Goal: Information Seeking & Learning: Check status

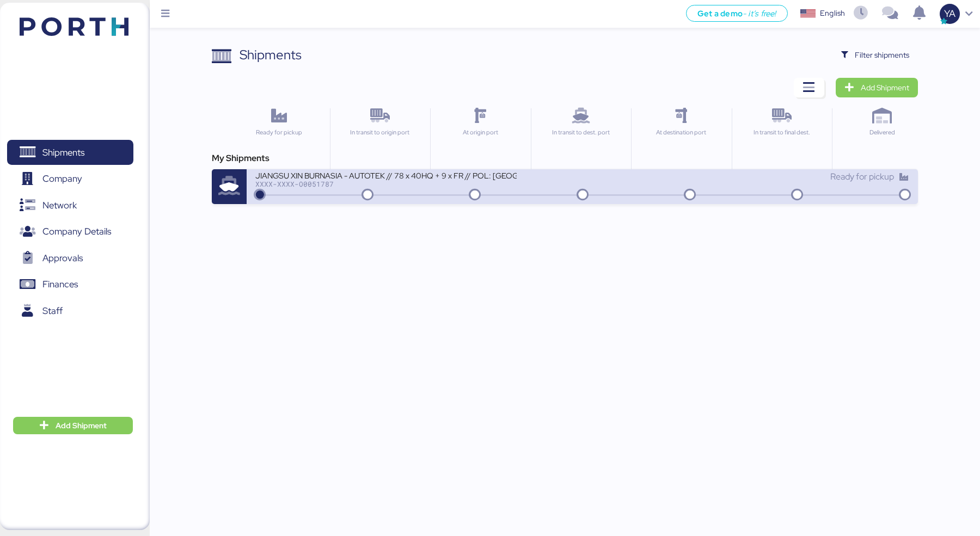
click at [583, 186] on div "Ready for pickup" at bounding box center [745, 181] width 327 height 23
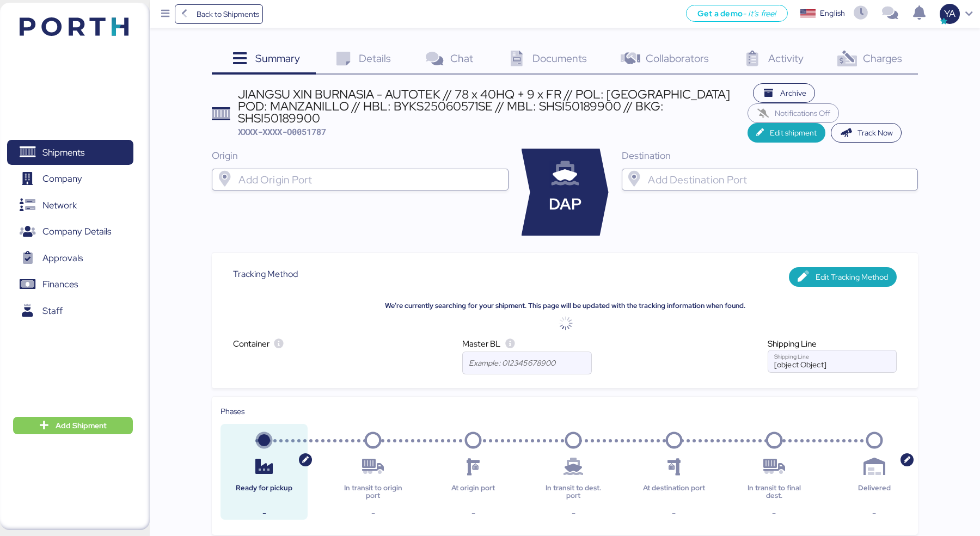
click at [534, 60] on span "Documents" at bounding box center [559, 58] width 54 height 14
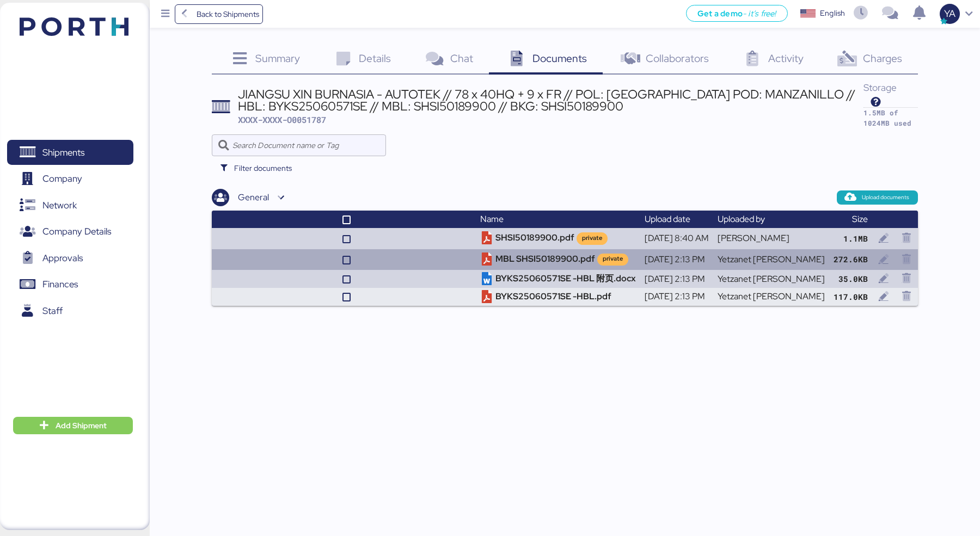
click at [419, 255] on td at bounding box center [343, 259] width 263 height 21
click at [527, 256] on td "MBL SHSI50189900.pdf private" at bounding box center [558, 259] width 164 height 21
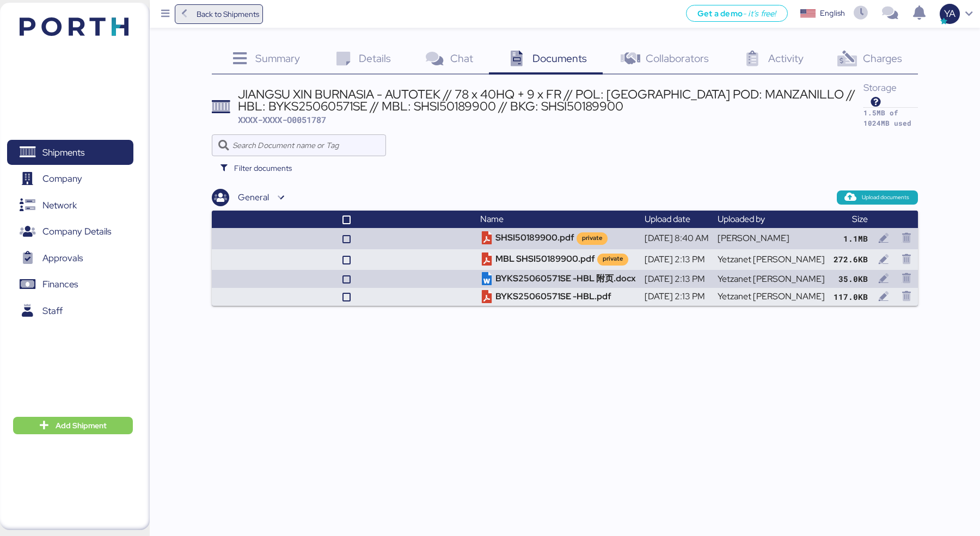
click at [235, 7] on span "Back to Shipments" at bounding box center [219, 14] width 81 height 20
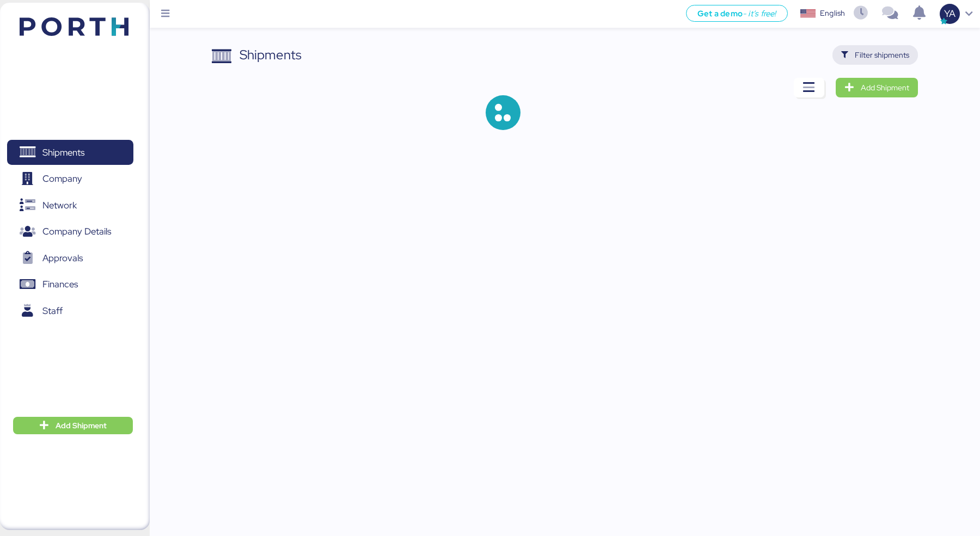
click at [882, 60] on span "Filter shipments" at bounding box center [881, 54] width 54 height 13
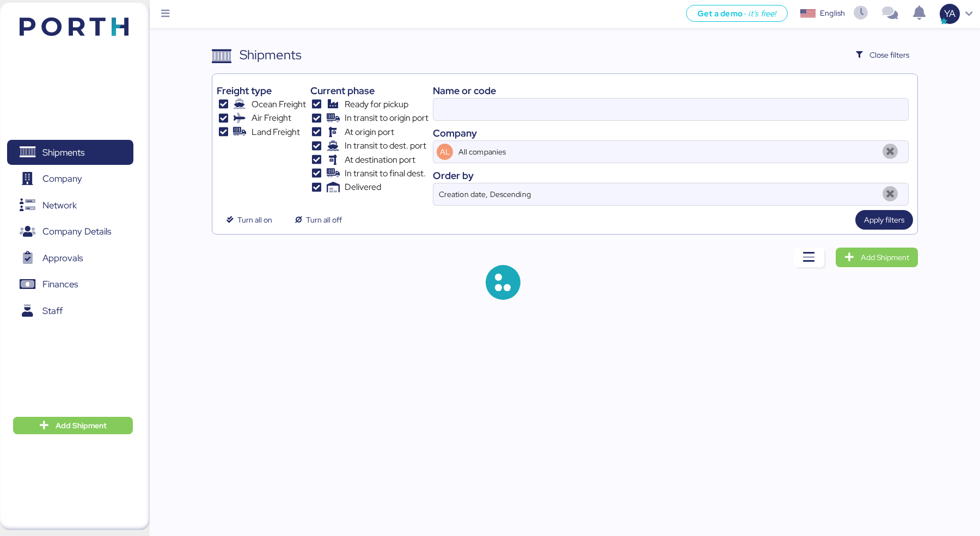
click at [681, 129] on div "Company" at bounding box center [671, 133] width 476 height 15
click at [682, 122] on div "Name or code Company AL All companies Order by Creation date, Descending" at bounding box center [671, 141] width 476 height 127
click at [683, 112] on input at bounding box center [670, 110] width 475 height 22
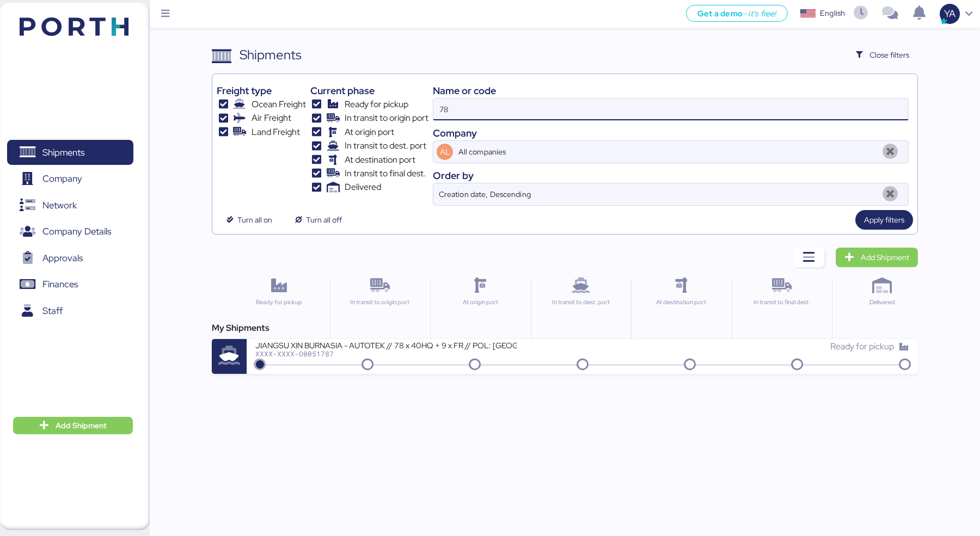
type input "7"
type input "[PERSON_NAME]"
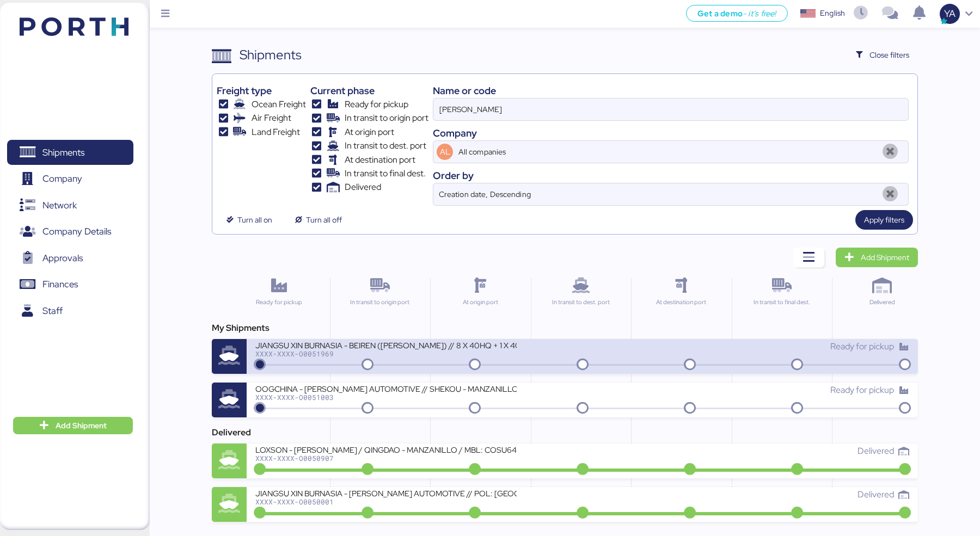
click at [470, 343] on div "JIANGSU XIN BURNASIA - BEIREN ([PERSON_NAME]) // 8 X 40HQ + 1 X 40FR // SHANGHA…" at bounding box center [385, 344] width 261 height 9
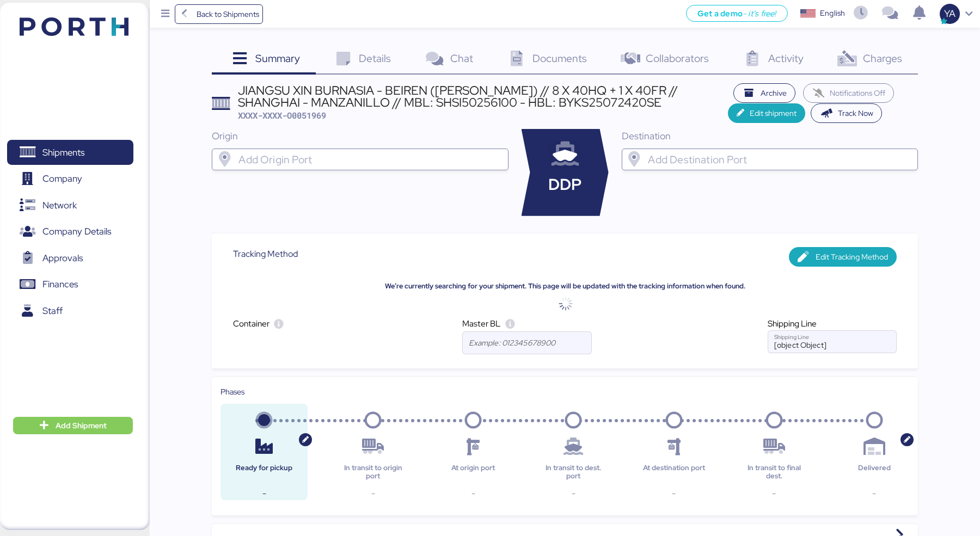
click at [548, 64] on span "Documents" at bounding box center [559, 58] width 54 height 14
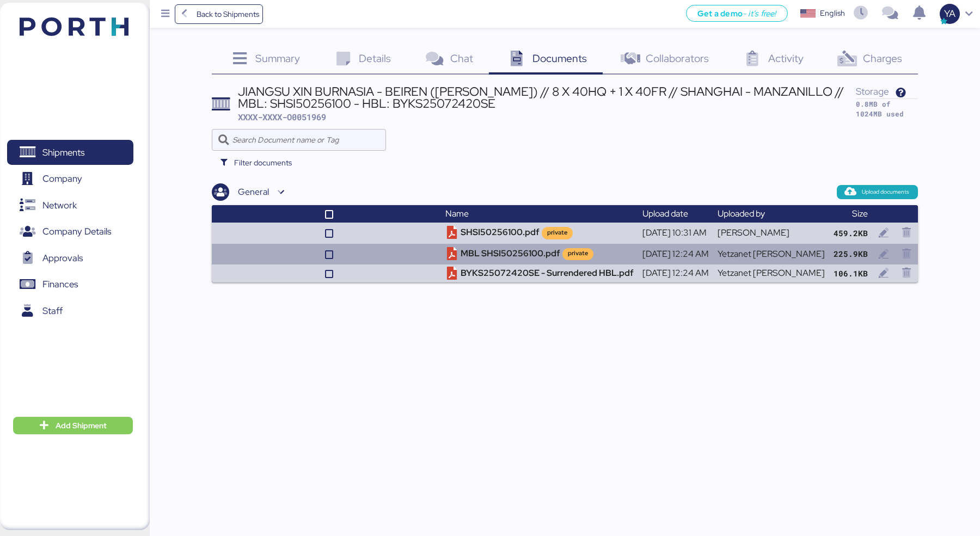
click at [420, 255] on td at bounding box center [326, 254] width 229 height 21
click at [501, 245] on td "MBL SHSI50256100.pdf private" at bounding box center [539, 254] width 197 height 21
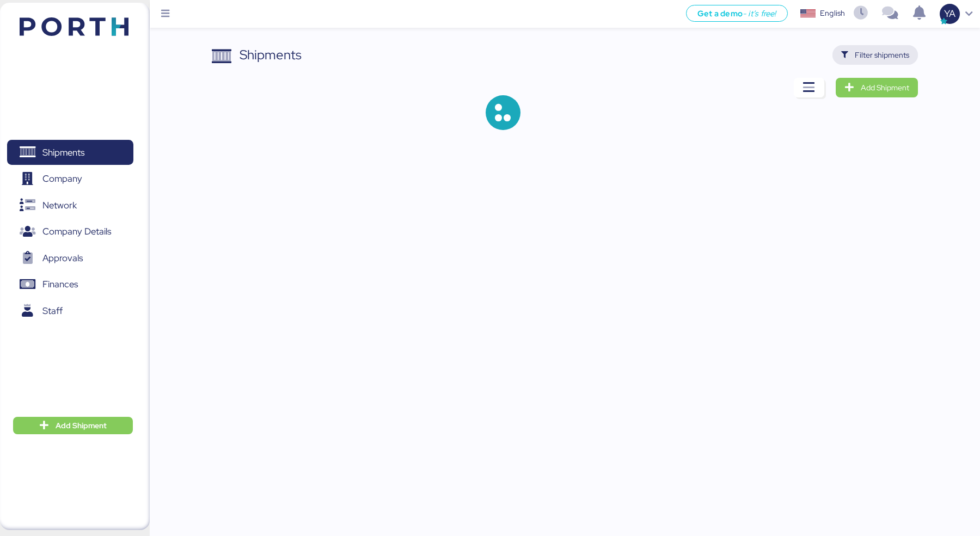
click at [894, 53] on span "Filter shipments" at bounding box center [881, 54] width 54 height 13
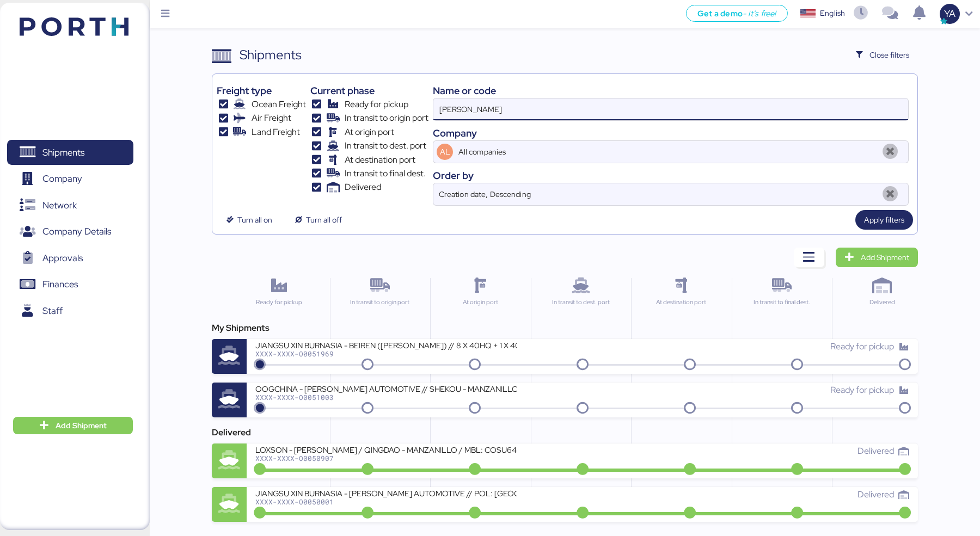
click at [728, 103] on input "[PERSON_NAME]" at bounding box center [670, 110] width 475 height 22
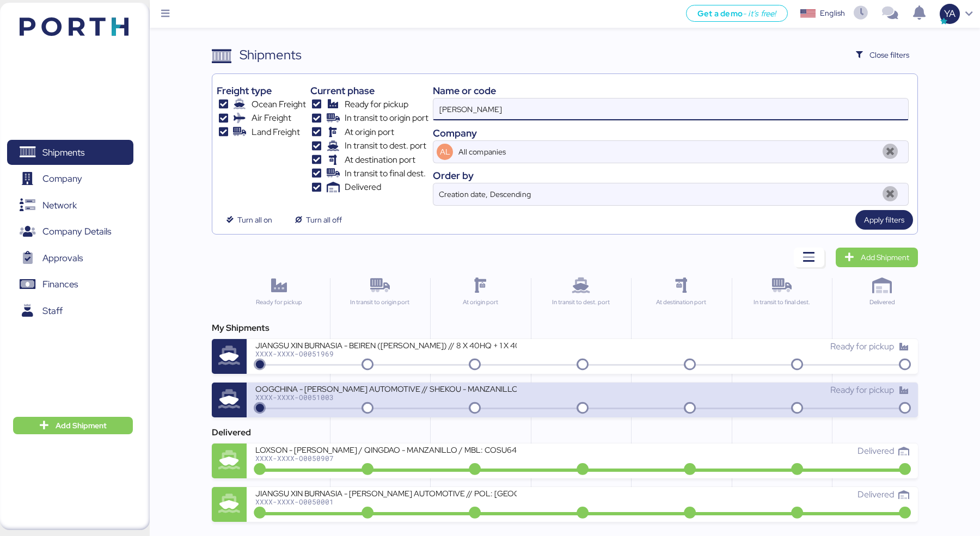
click at [560, 384] on div "OOGCHINA - KIRCHHOFF AUTOMOTIVE // SHEKOU - MANZANILLO // HBL: OOGSZ25040509 //…" at bounding box center [418, 395] width 327 height 23
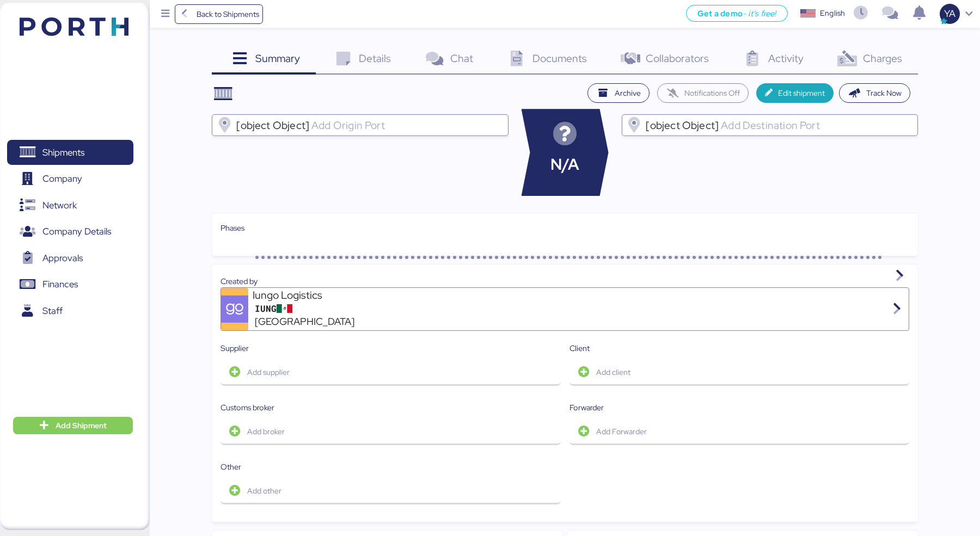
click at [887, 54] on span "Charges" at bounding box center [882, 58] width 39 height 14
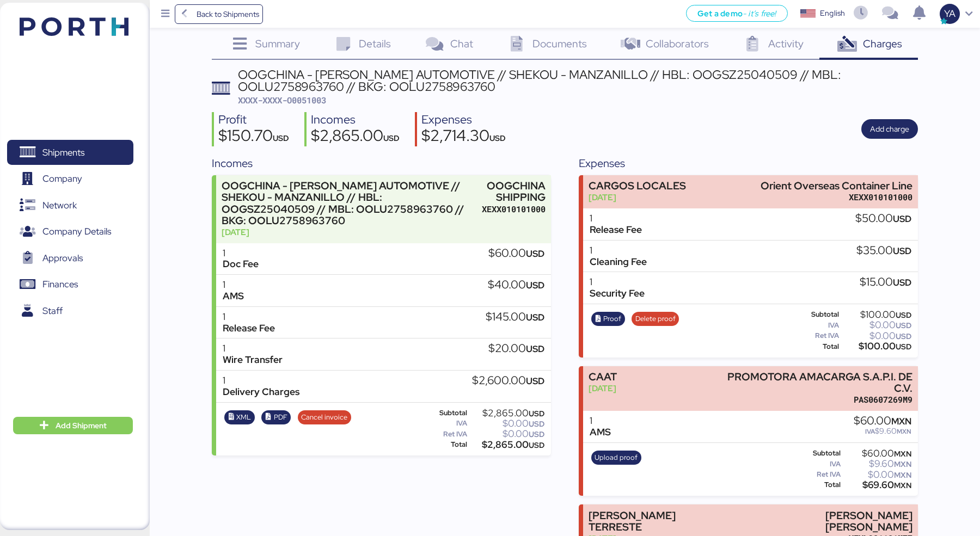
scroll to position [17, 0]
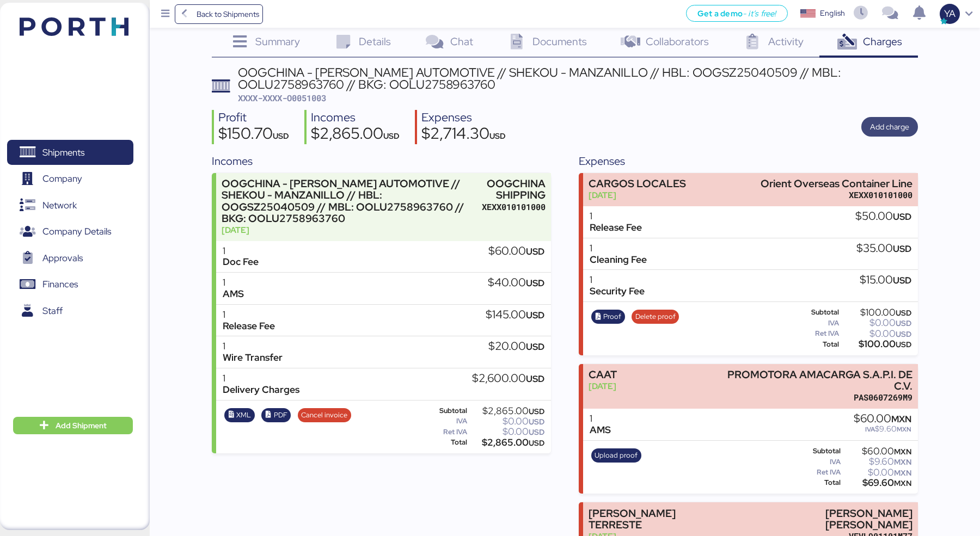
click at [887, 124] on span "Add charge" at bounding box center [889, 126] width 39 height 13
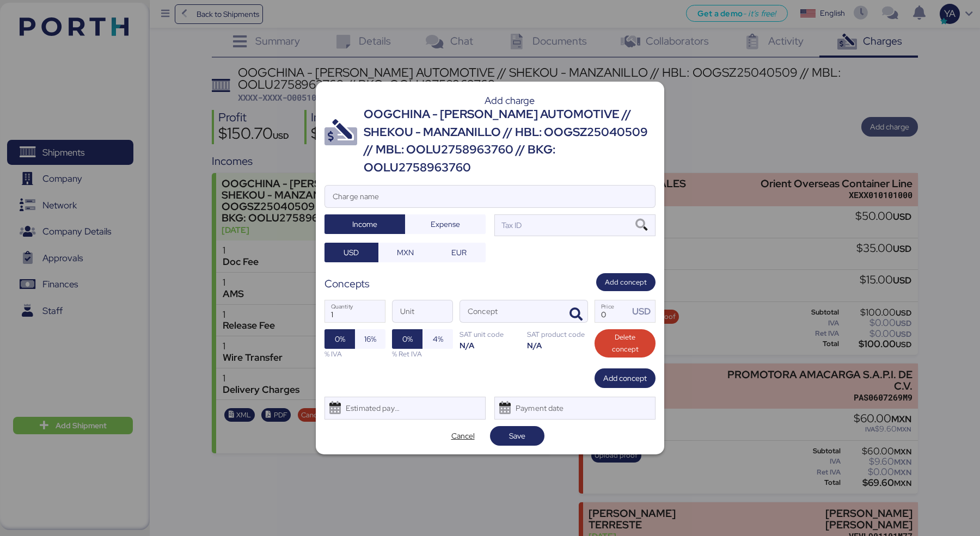
scroll to position [0, 0]
click at [543, 174] on div "Add charge OOGCHINA - KIRCHHOFF AUTOMOTIVE // SHEKOU - MANZANILLO // HBL: OOGSZ…" at bounding box center [490, 268] width 348 height 372
click at [543, 186] on input "Charge name" at bounding box center [490, 197] width 330 height 22
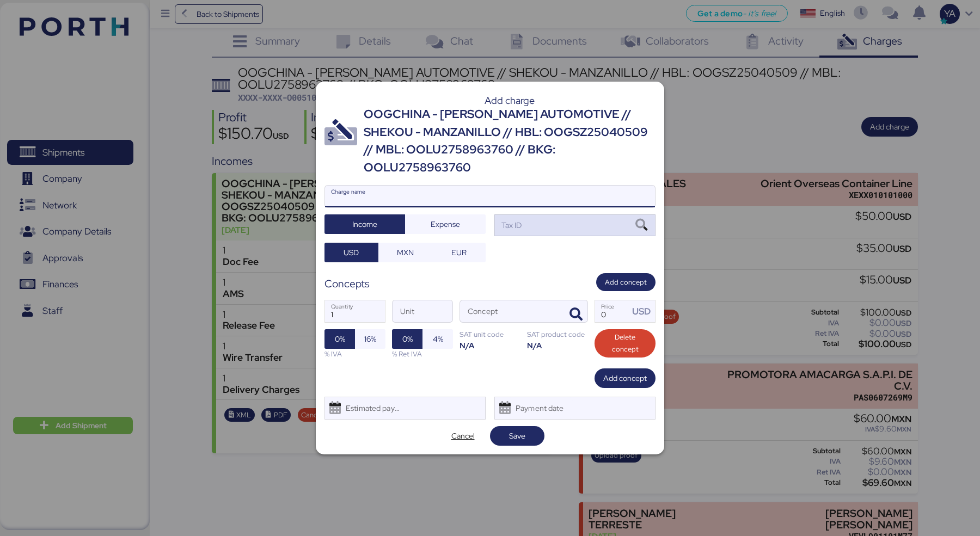
click at [605, 215] on div "Tax ID" at bounding box center [574, 225] width 161 height 22
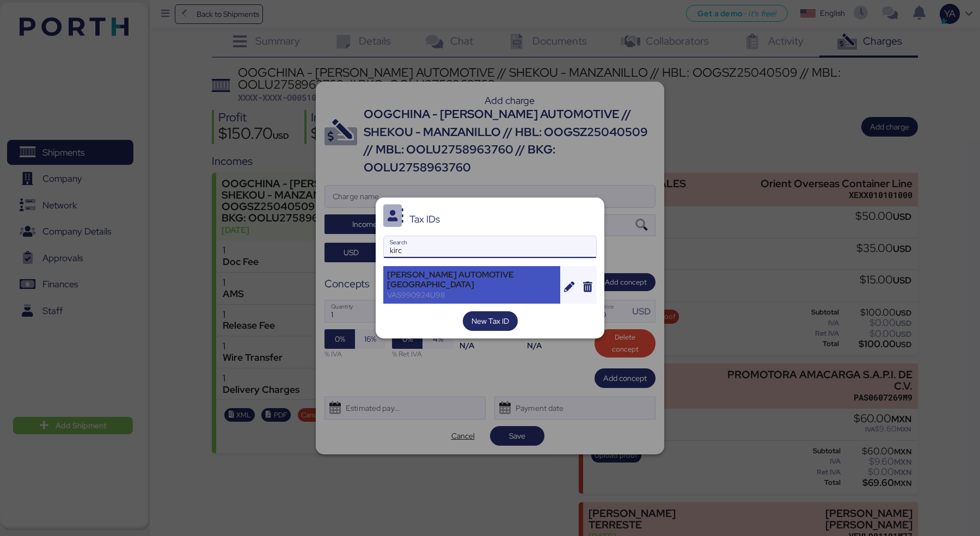
type input "kirc"
click at [439, 275] on div "KIRCHHOFF AUTOMOTIVE MEXICO" at bounding box center [471, 280] width 169 height 20
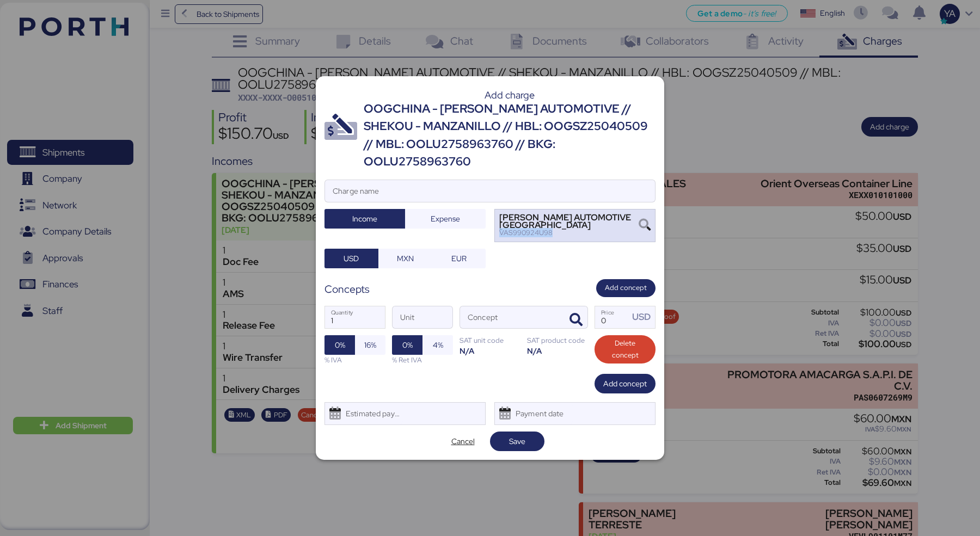
drag, startPoint x: 555, startPoint y: 222, endPoint x: 501, endPoint y: 223, distance: 54.4
click at [501, 229] on div "VAS990924U98" at bounding box center [568, 233] width 139 height 8
drag, startPoint x: 562, startPoint y: 222, endPoint x: 500, endPoint y: 227, distance: 62.3
click at [500, 229] on div "VAS990924U98" at bounding box center [568, 233] width 139 height 8
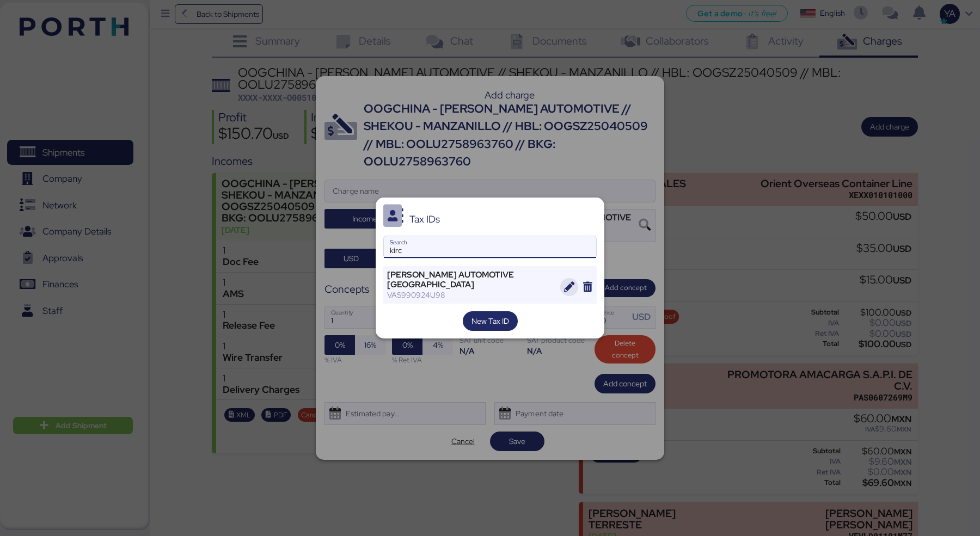
type input "kirc"
click at [571, 287] on icon "button" at bounding box center [569, 287] width 10 height 10
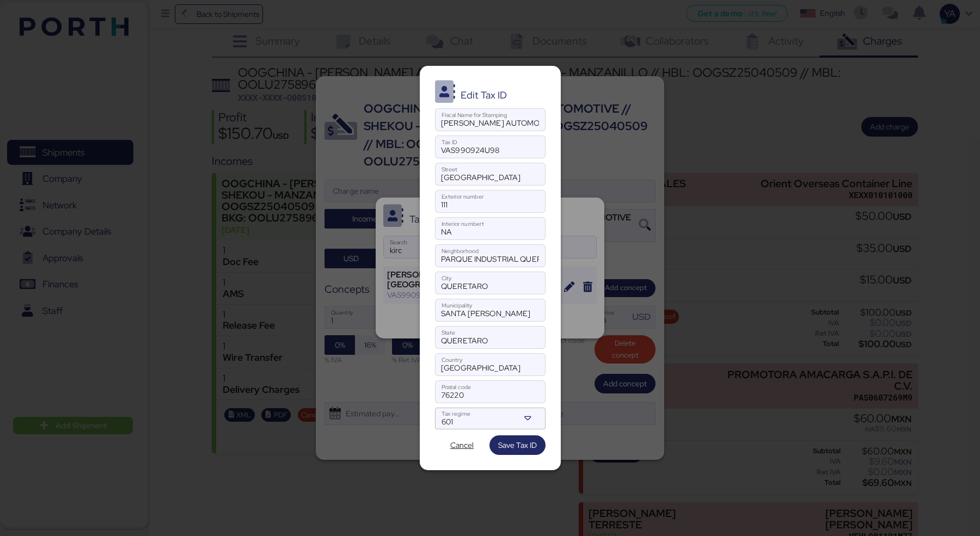
click at [482, 160] on div at bounding box center [489, 163] width 109 height 11
click at [482, 158] on input "VAS990924U98" at bounding box center [489, 147] width 109 height 22
click at [482, 160] on div at bounding box center [489, 163] width 109 height 11
click at [482, 158] on input "VAS990924U98" at bounding box center [489, 147] width 109 height 22
click at [482, 151] on input "VAS990924U98" at bounding box center [489, 147] width 109 height 22
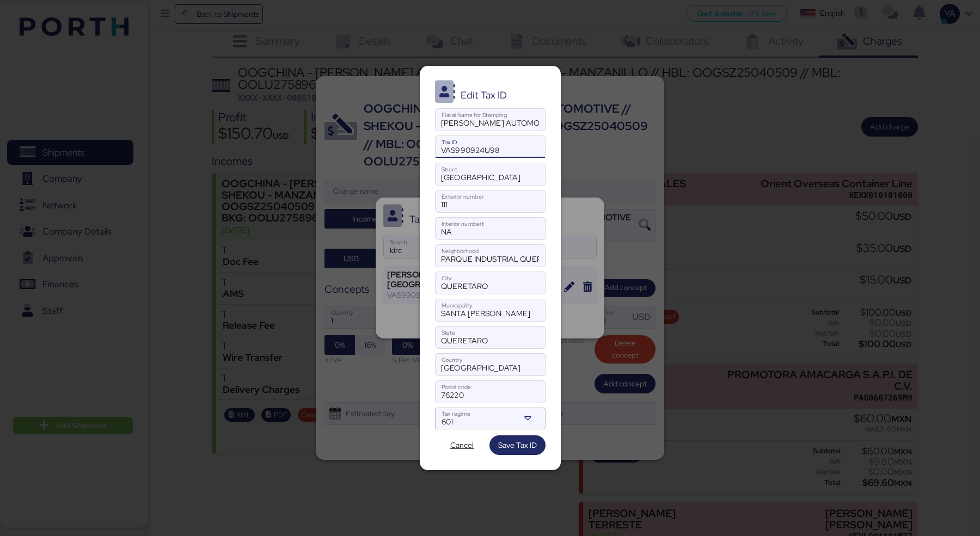
click at [482, 151] on input "VAS990924U98" at bounding box center [489, 147] width 109 height 22
click at [497, 259] on input "PARQUE INDUSTRIAL QUERETARO" at bounding box center [489, 256] width 109 height 22
click at [466, 439] on span "Cancel" at bounding box center [461, 445] width 23 height 13
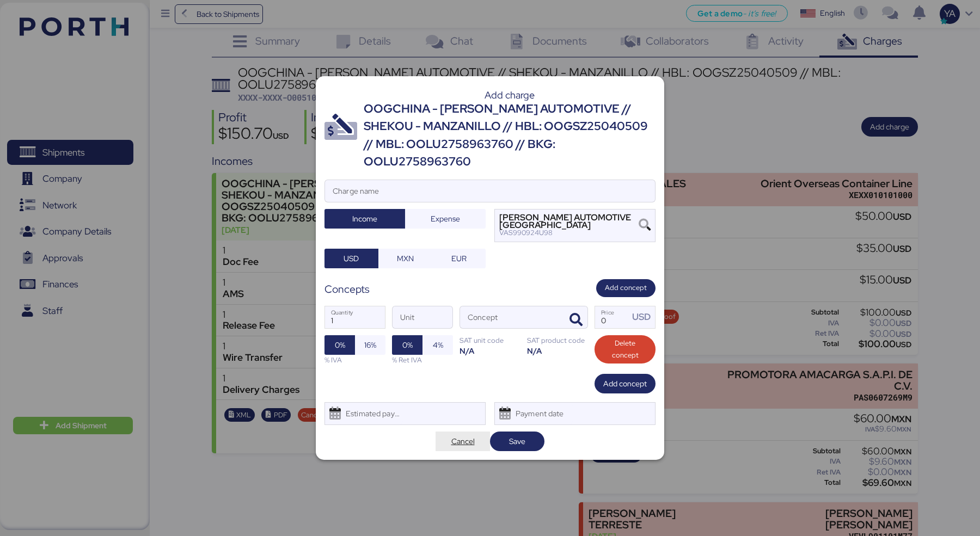
click at [453, 435] on span "Cancel" at bounding box center [462, 441] width 23 height 13
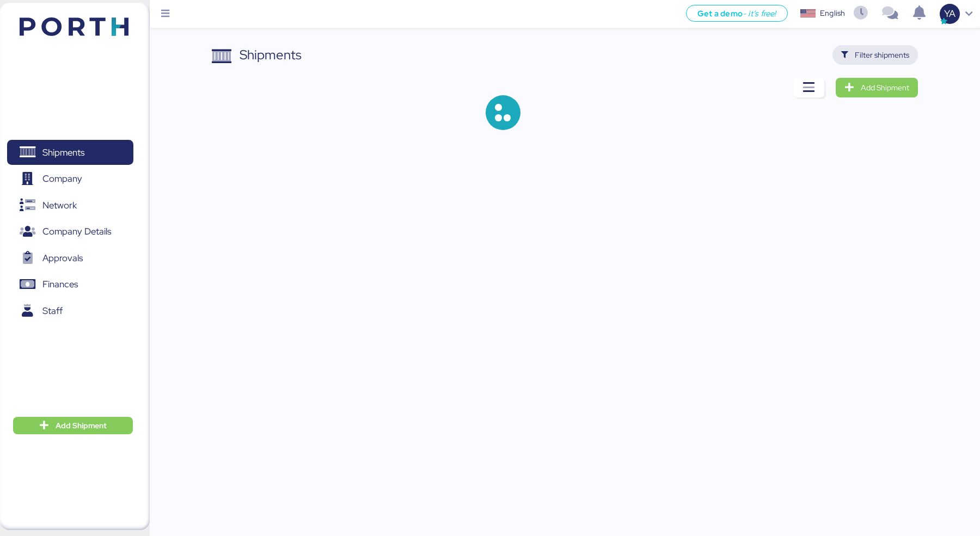
click at [894, 63] on span "Filter shipments" at bounding box center [874, 55] width 85 height 20
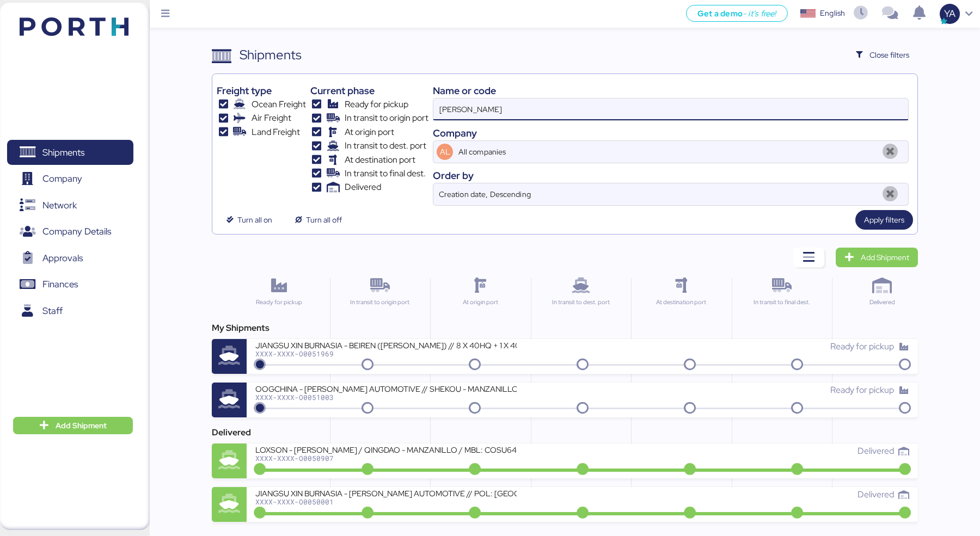
click at [637, 115] on input "[PERSON_NAME]" at bounding box center [670, 110] width 475 height 22
paste input "GRUPO AMERICAN INDUSTRIES,"
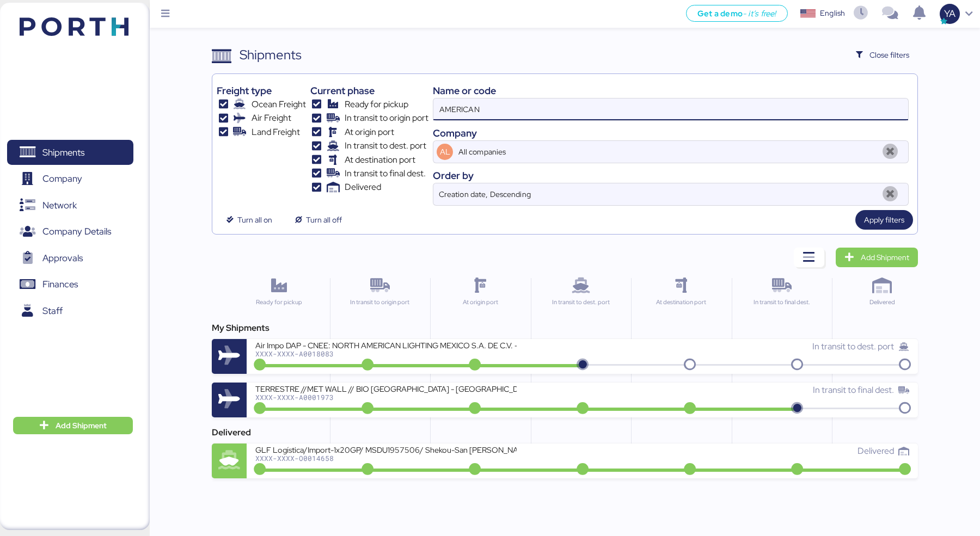
click at [528, 101] on input "AMERICAN" at bounding box center [670, 110] width 475 height 22
type input "aiig"
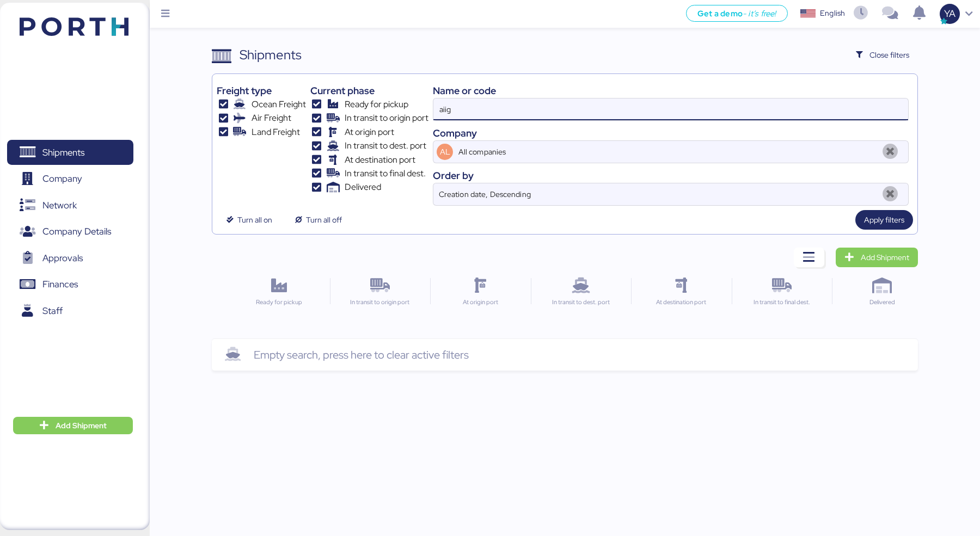
click at [477, 108] on input "aiig" at bounding box center [670, 110] width 475 height 22
paste input "202502081452"
click at [475, 109] on input "202502081452" at bounding box center [670, 110] width 475 height 22
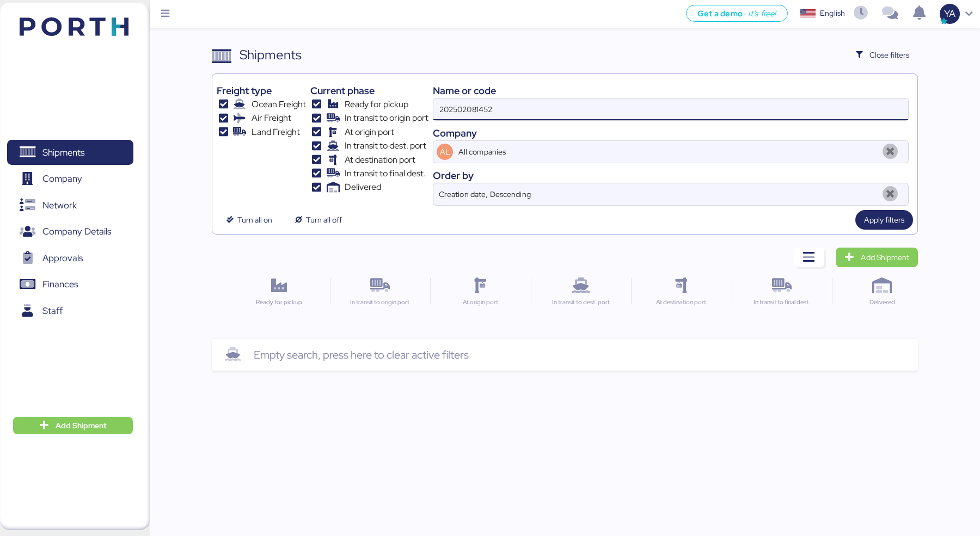
paste input "O005191"
type input "O0051912"
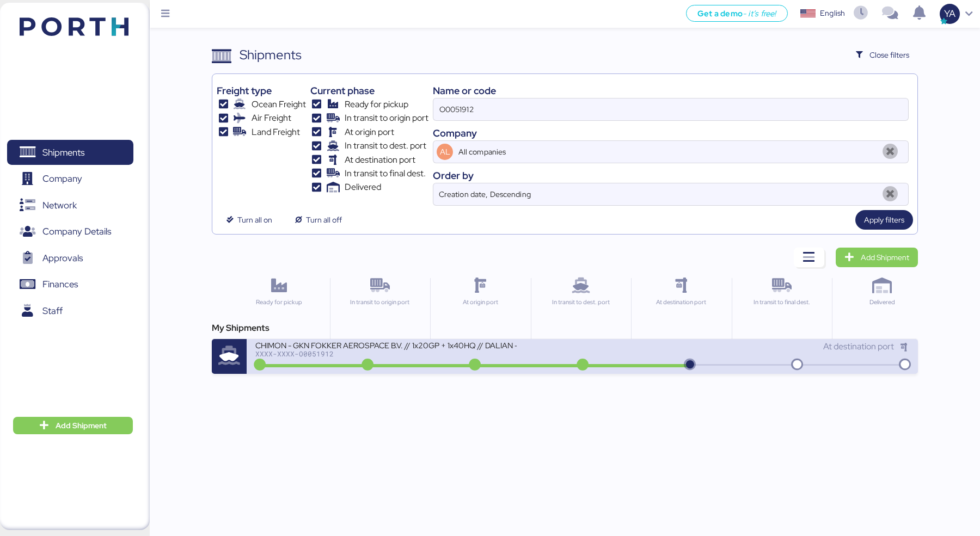
click at [364, 350] on div "XXXX-XXXX-O0051912" at bounding box center [385, 354] width 261 height 8
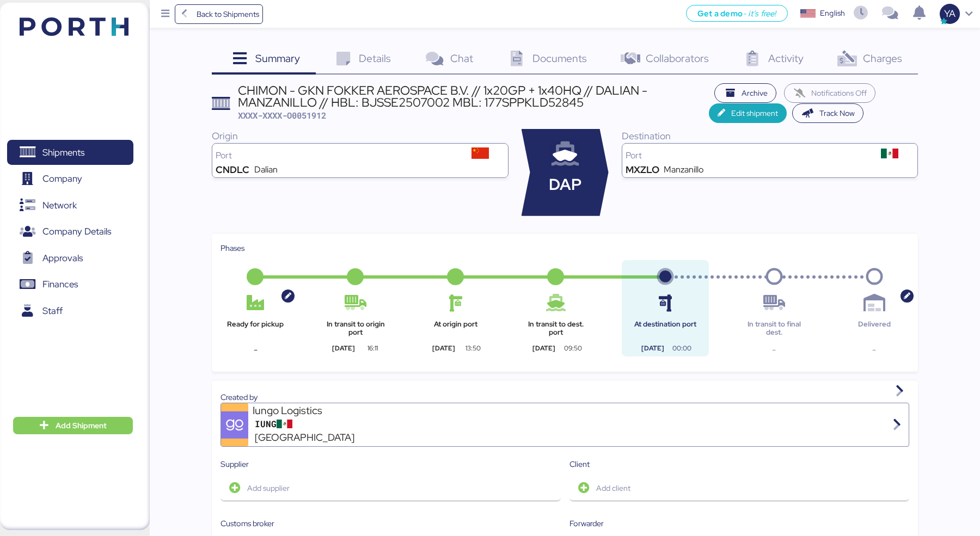
click at [858, 58] on div "Charges 0" at bounding box center [868, 59] width 99 height 29
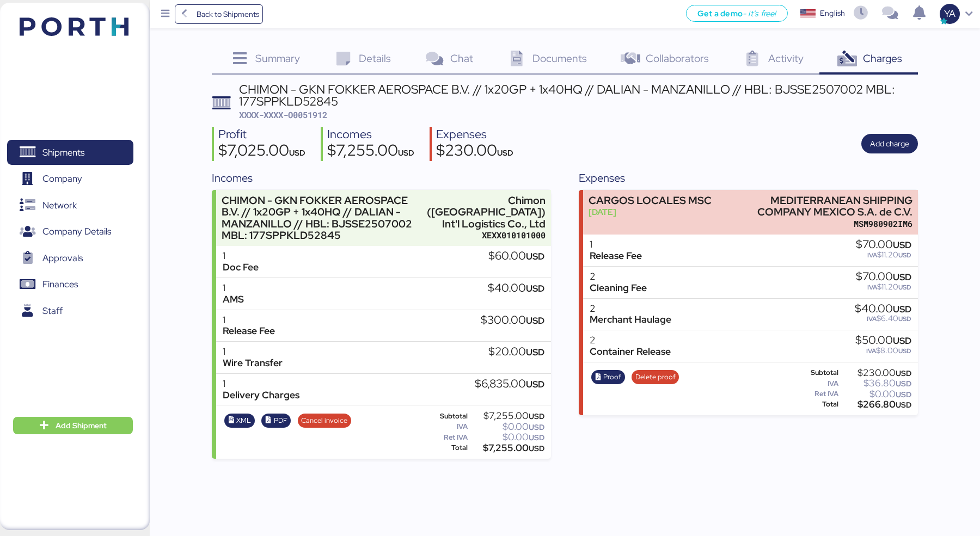
click at [379, 64] on span "Details" at bounding box center [375, 58] width 32 height 14
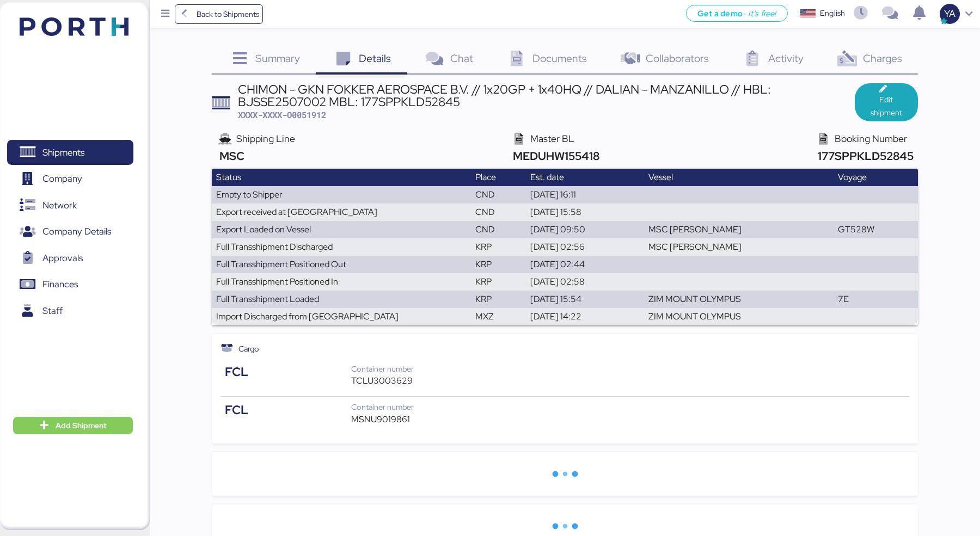
click at [522, 71] on div "Documents 0" at bounding box center [546, 59] width 114 height 29
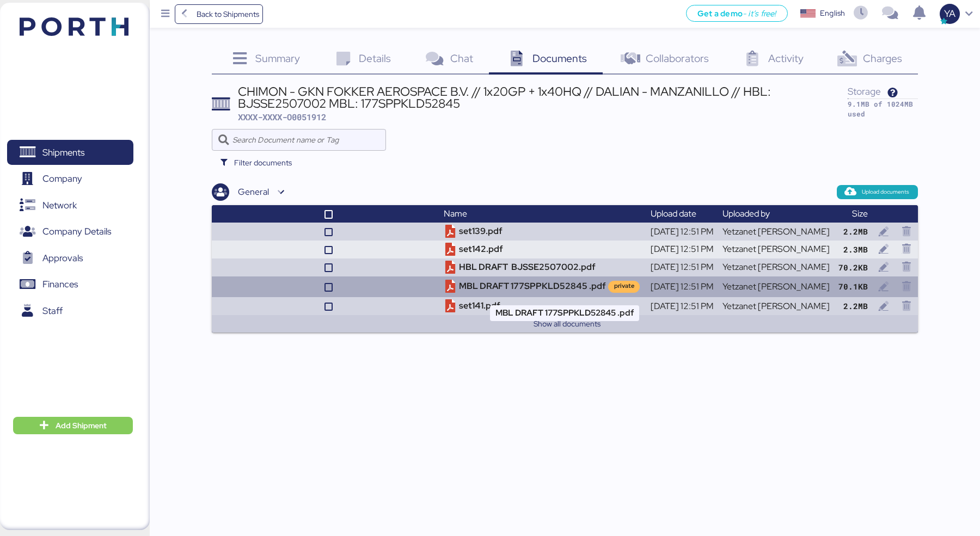
click at [490, 281] on td "MBL DRAFT 177SPPKLD52845 .pdf private" at bounding box center [542, 286] width 206 height 21
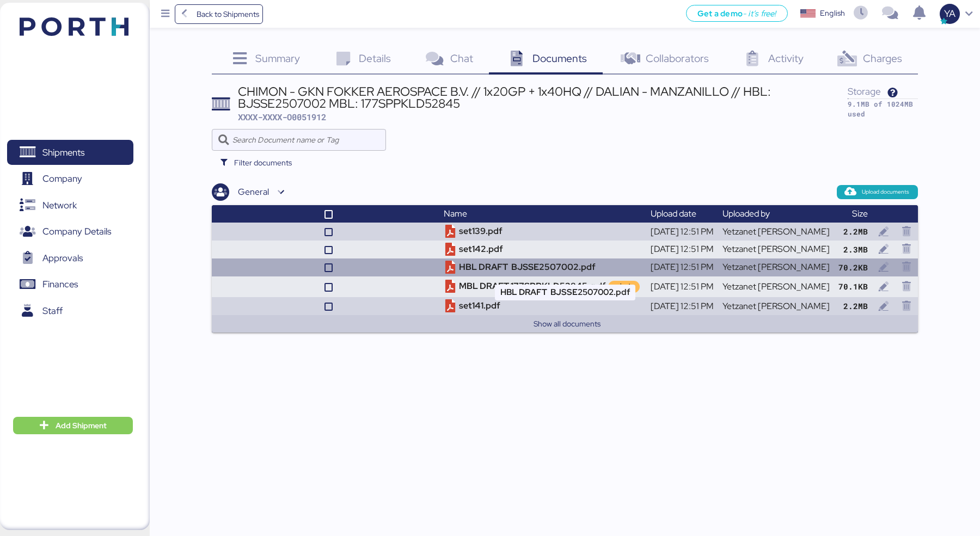
click at [457, 266] on icon at bounding box center [450, 267] width 13 height 13
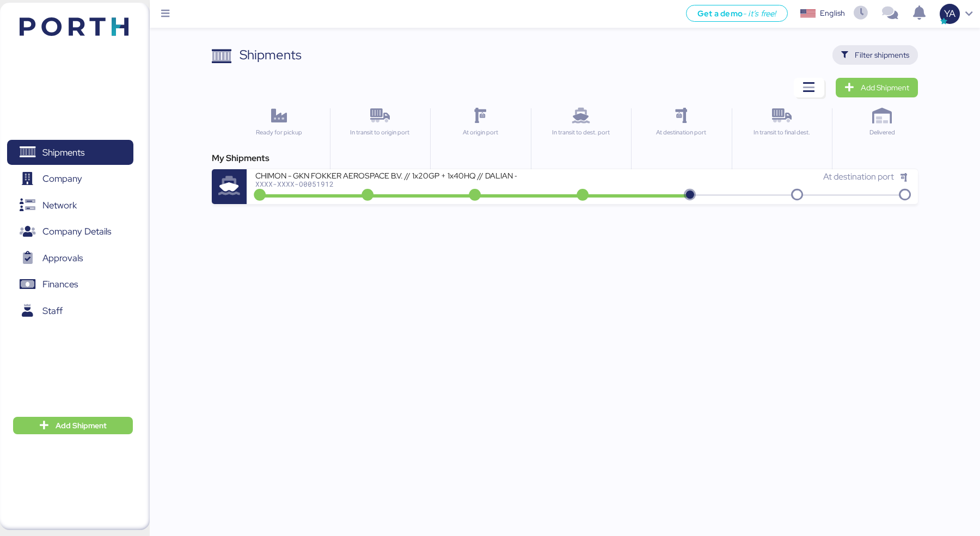
click at [861, 57] on span "Filter shipments" at bounding box center [881, 54] width 54 height 13
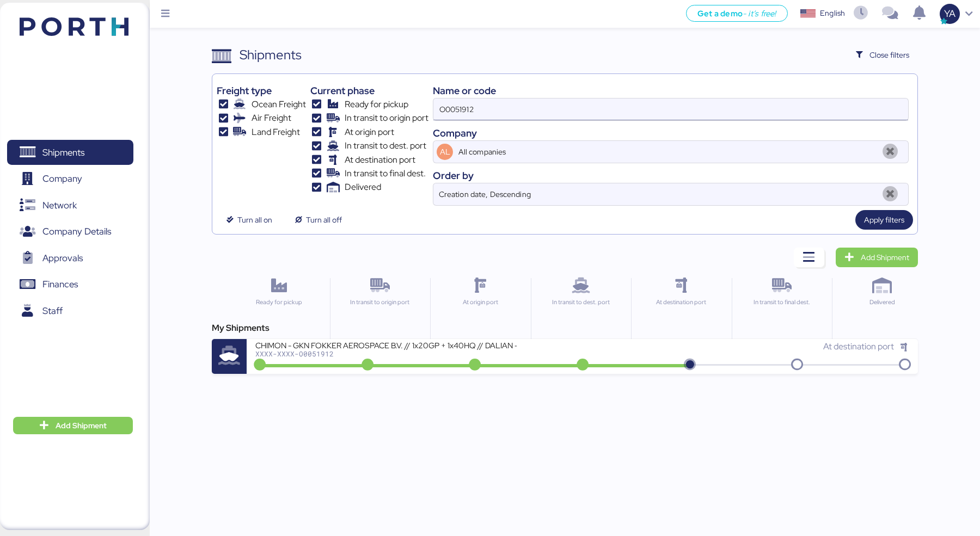
click at [655, 115] on input "O0051912" at bounding box center [670, 110] width 475 height 22
type input "[PERSON_NAME]"
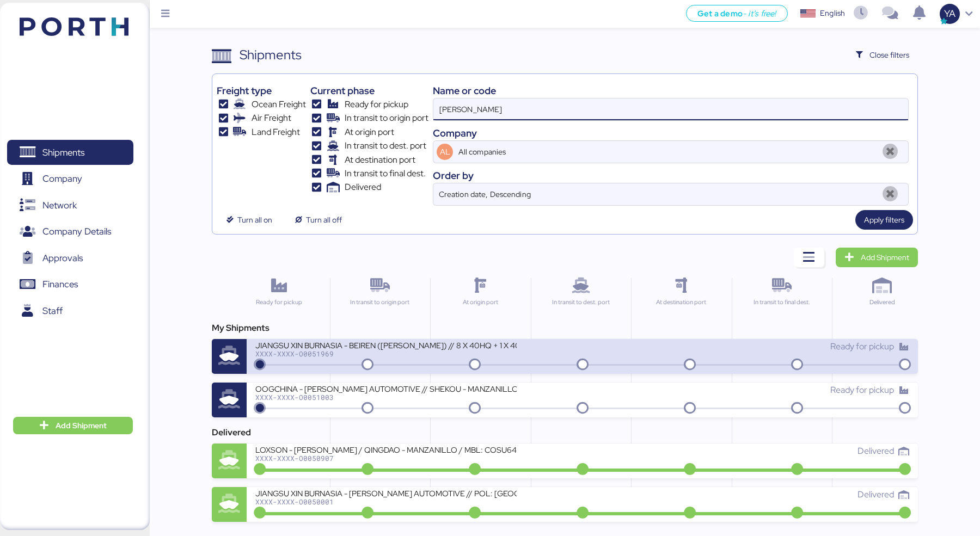
click at [386, 340] on div "JIANGSU XIN BURNASIA - BEIREN ([PERSON_NAME]) // 8 X 40HQ + 1 X 40FR // SHANGHA…" at bounding box center [385, 344] width 261 height 9
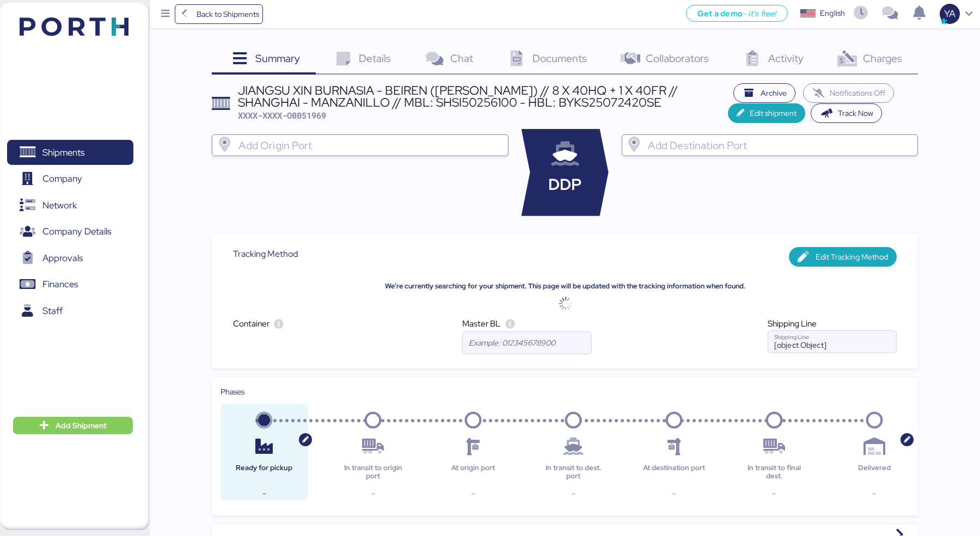
click at [529, 52] on div "Documents 0" at bounding box center [546, 59] width 114 height 29
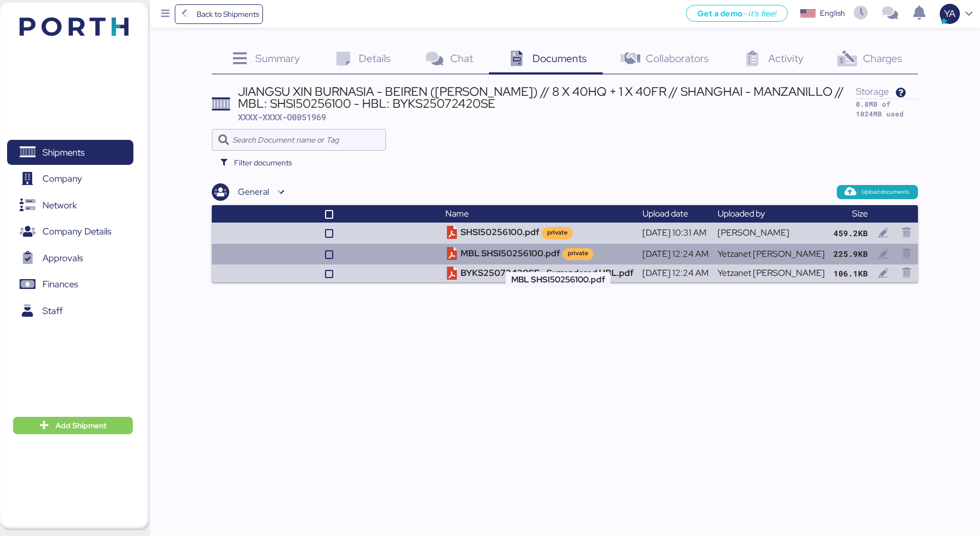
click at [458, 248] on icon at bounding box center [451, 254] width 13 height 13
